Goal: Task Accomplishment & Management: Use online tool/utility

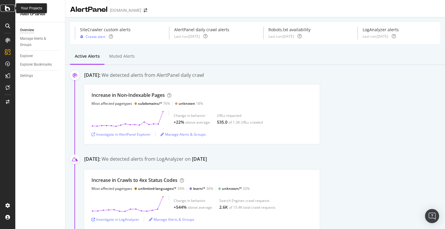
click at [4, 9] on div at bounding box center [8, 8] width 14 height 7
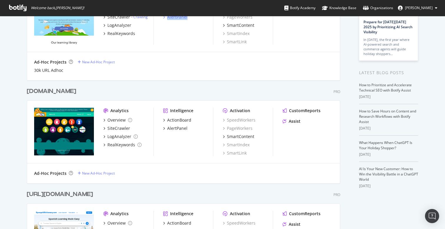
scroll to position [77, 0]
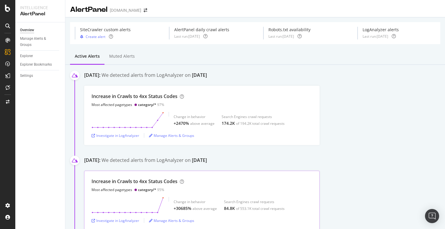
scroll to position [10, 0]
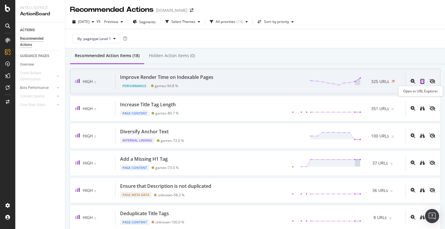
click at [423, 81] on icon "binoculars" at bounding box center [422, 81] width 5 height 5
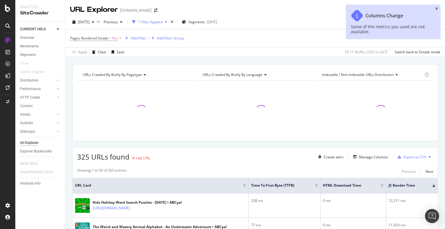
click at [437, 8] on icon "close toast" at bounding box center [436, 9] width 3 height 4
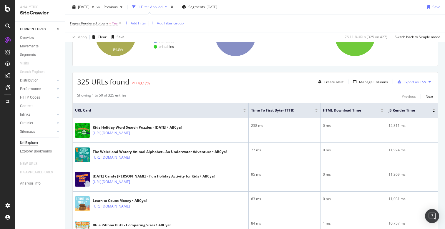
scroll to position [114, 0]
